Goal: Obtain resource: Obtain resource

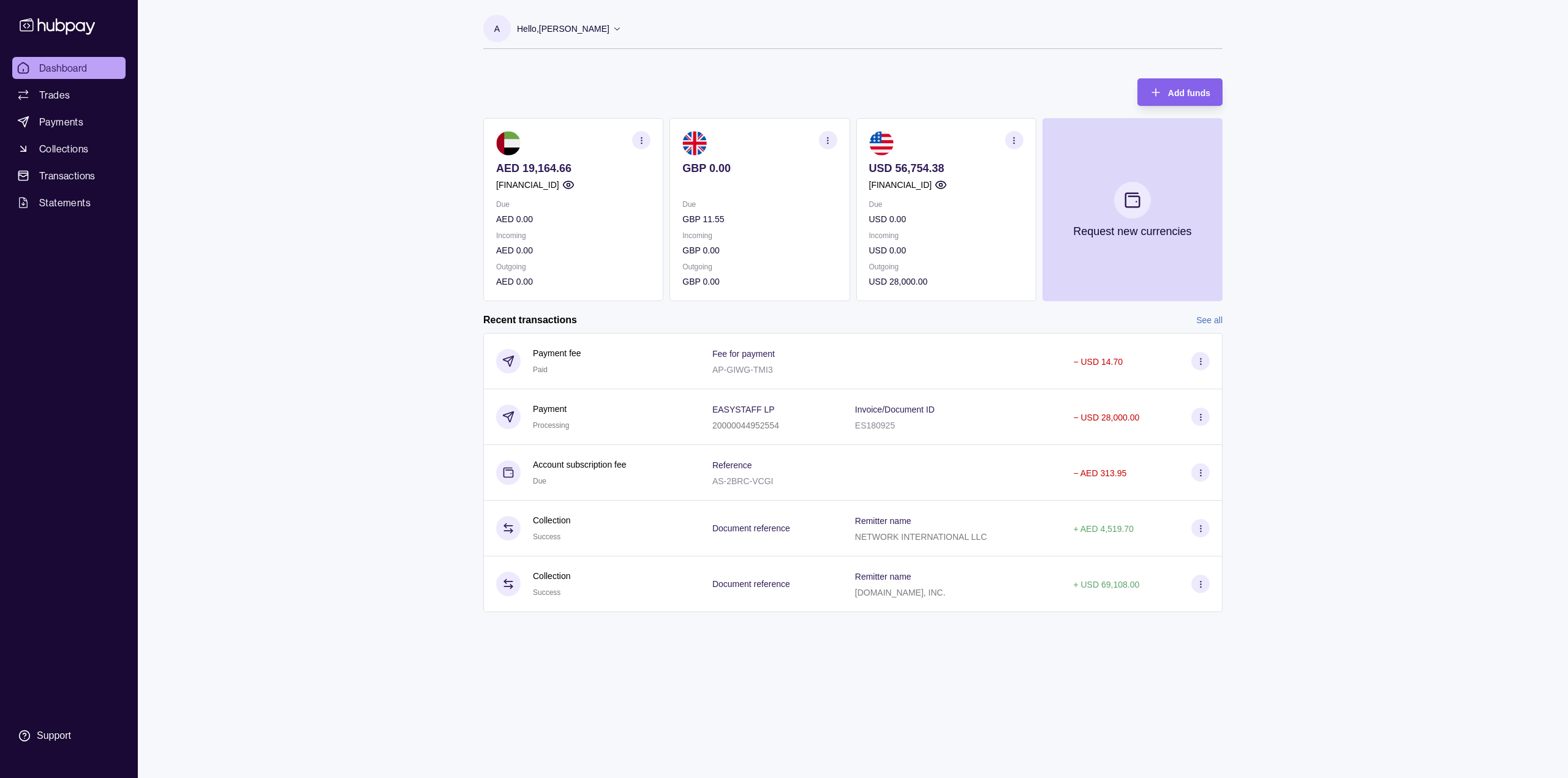
click at [570, 186] on circle "button" at bounding box center [568, 185] width 3 height 3
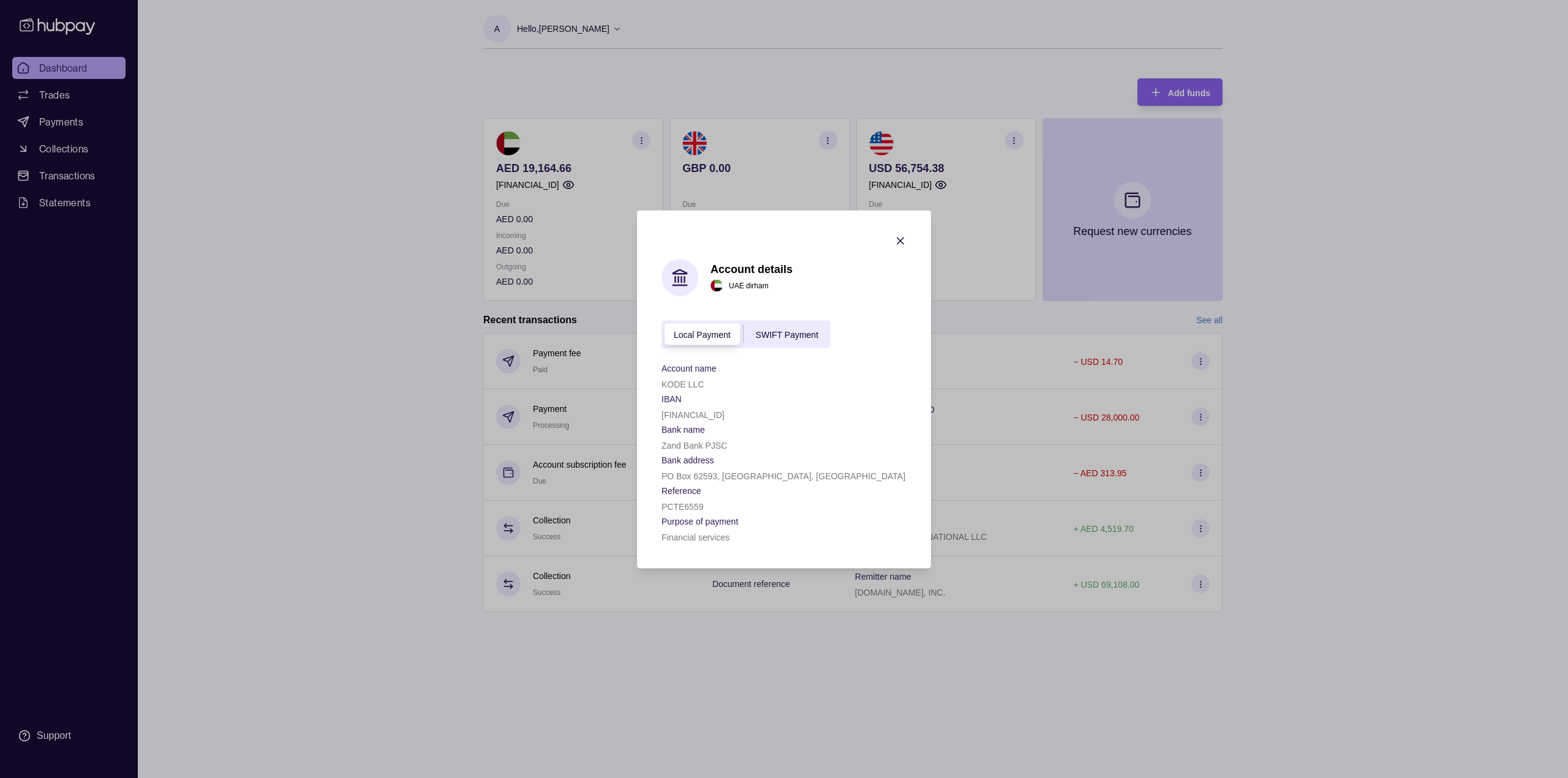
click at [804, 345] on div "Local Payment SWIFT Payment" at bounding box center [746, 334] width 169 height 27
click at [803, 334] on span "SWIFT Payment" at bounding box center [787, 334] width 62 height 10
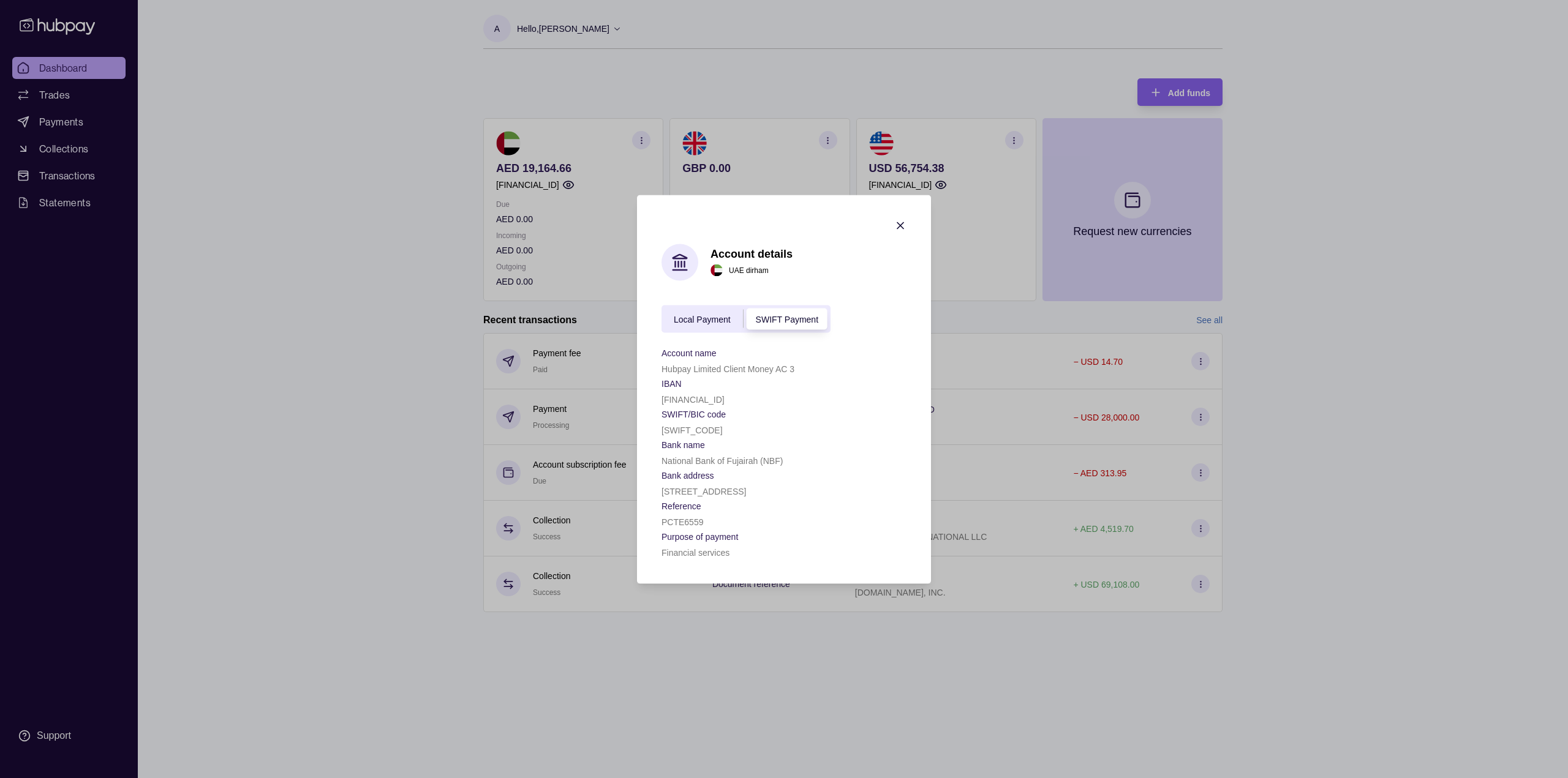
click at [661, 354] on section "Account details [GEOGRAPHIC_DATA] dirham Local Payment SWIFT Payment Account na…" at bounding box center [784, 389] width 294 height 389
click at [663, 350] on p "Account name" at bounding box center [689, 353] width 55 height 10
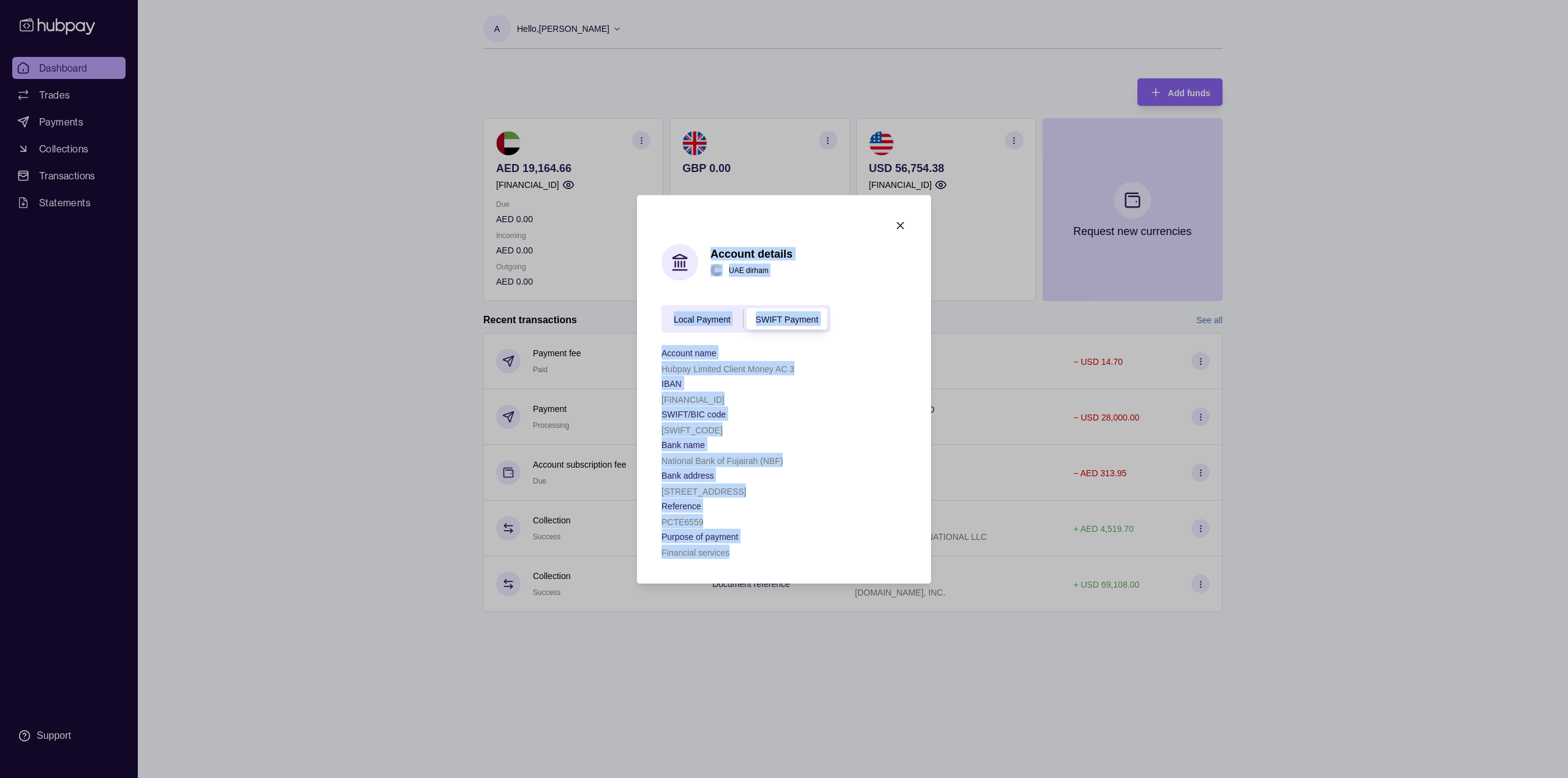
drag, startPoint x: 713, startPoint y: 251, endPoint x: 790, endPoint y: 548, distance: 306.8
click at [790, 548] on div "Account details [GEOGRAPHIC_DATA] dirham Local Payment SWIFT Payment Account na…" at bounding box center [784, 401] width 245 height 315
copy div "Account details [GEOGRAPHIC_DATA] dirham Local Payment SWIFT Payment Account na…"
click at [901, 224] on icon "button" at bounding box center [900, 225] width 6 height 6
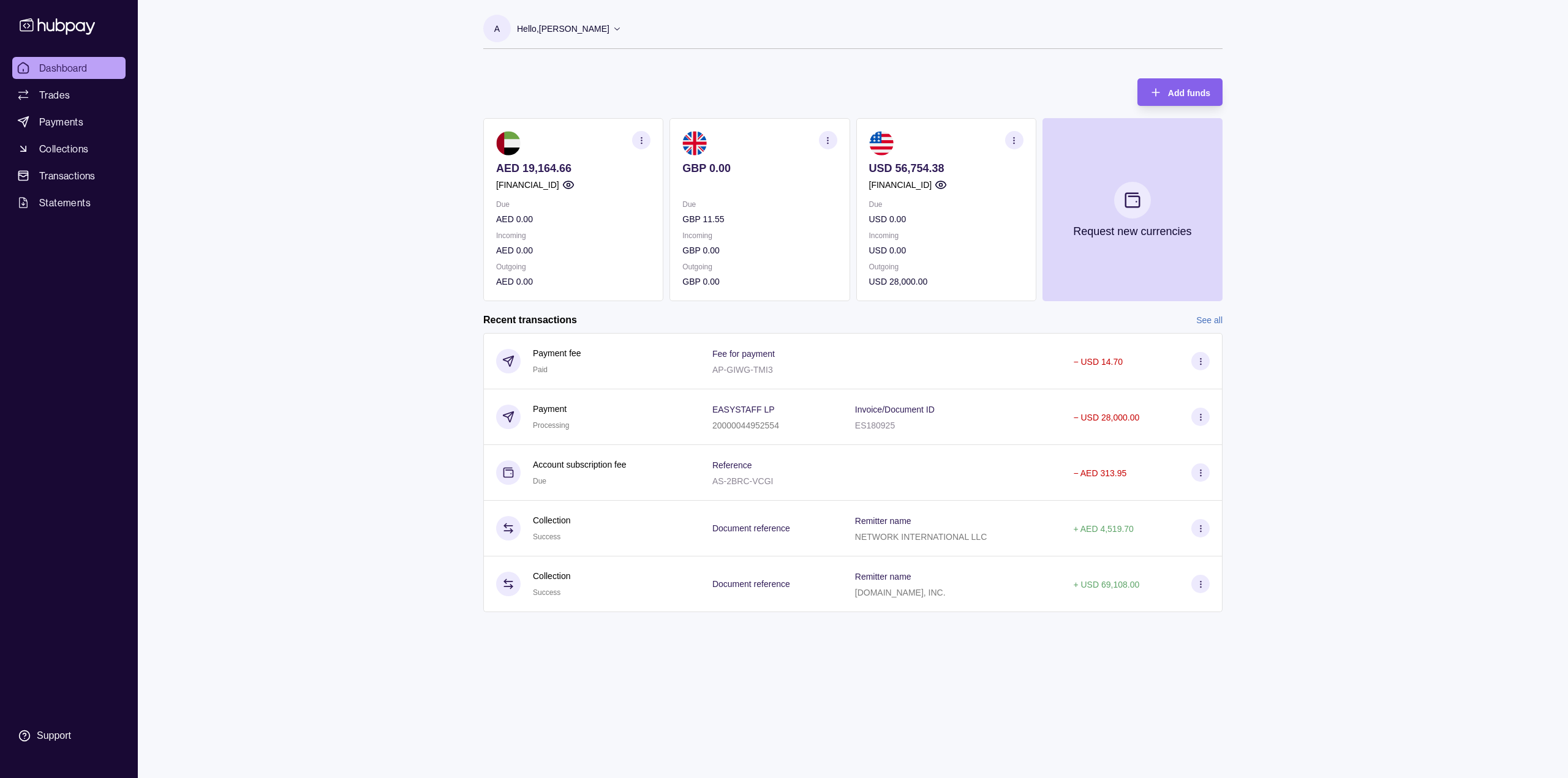
click at [942, 185] on circle "button" at bounding box center [941, 185] width 3 height 3
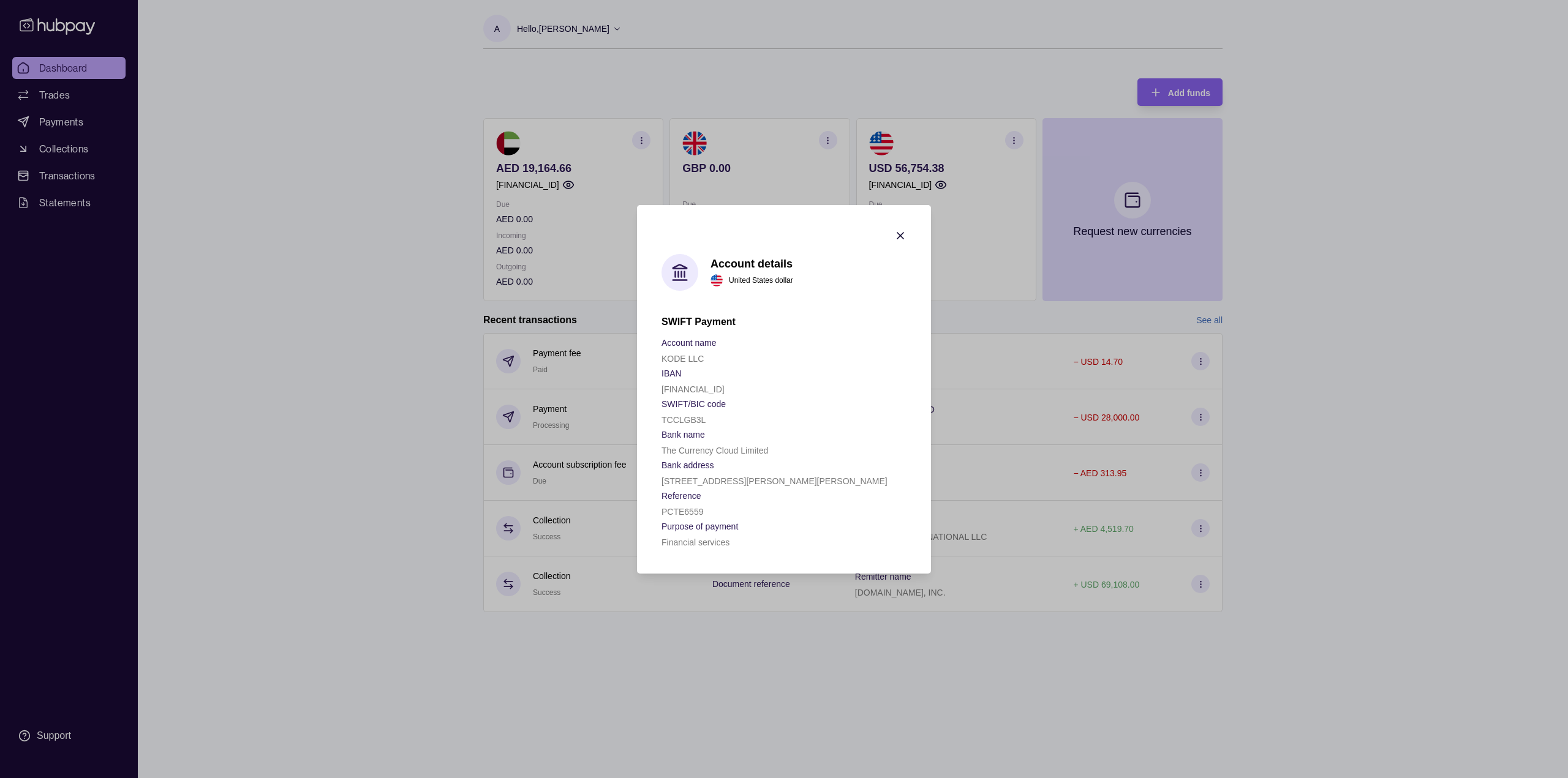
click at [900, 234] on icon "button" at bounding box center [900, 235] width 6 height 6
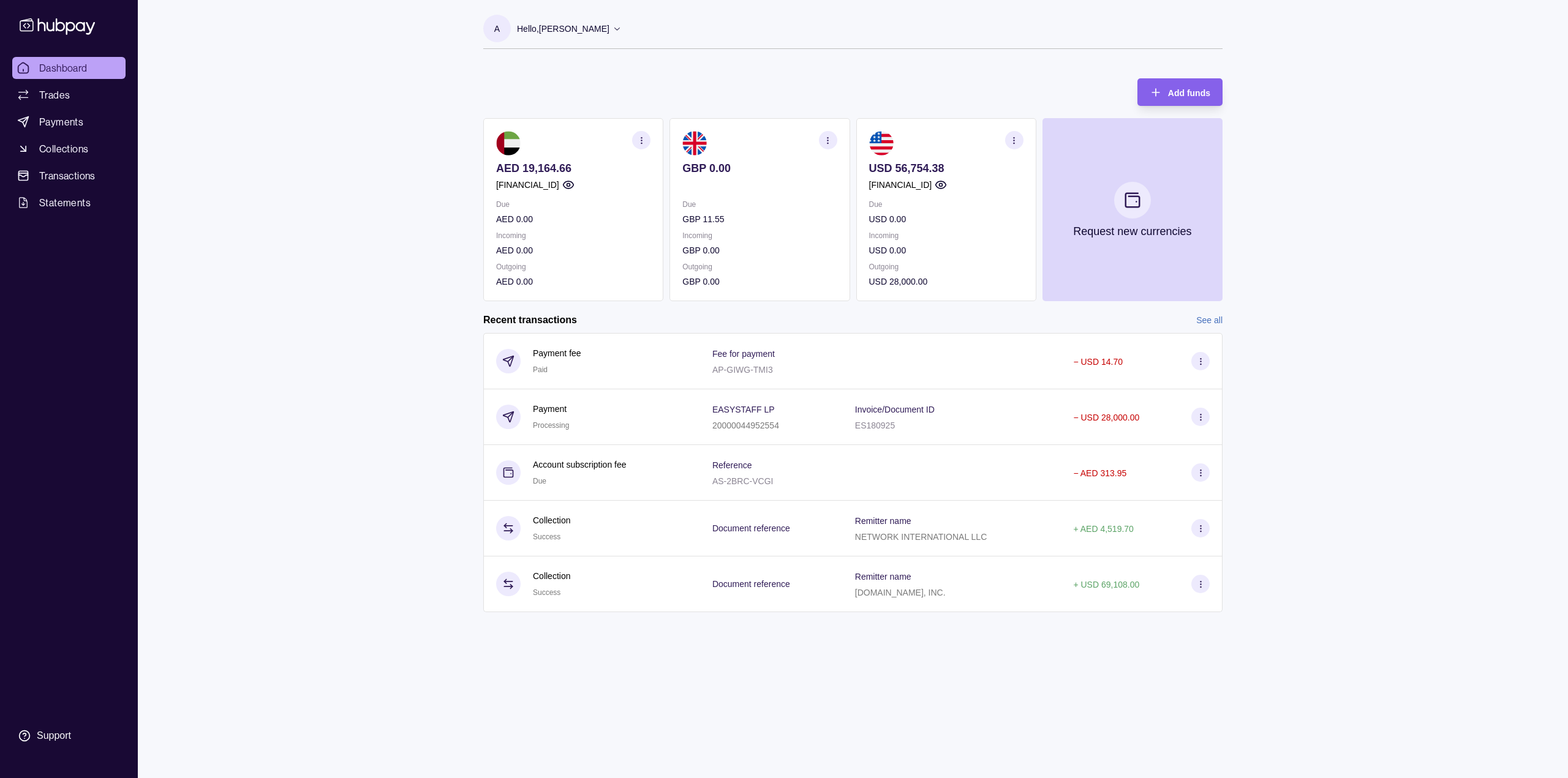
click at [1013, 142] on icon "button" at bounding box center [1014, 141] width 9 height 9
click at [954, 202] on link "Download account details" at bounding box center [939, 201] width 98 height 14
click at [637, 139] on icon "button" at bounding box center [642, 141] width 9 height 9
click at [563, 200] on link "Download account details" at bounding box center [566, 201] width 98 height 14
